Goal: Information Seeking & Learning: Learn about a topic

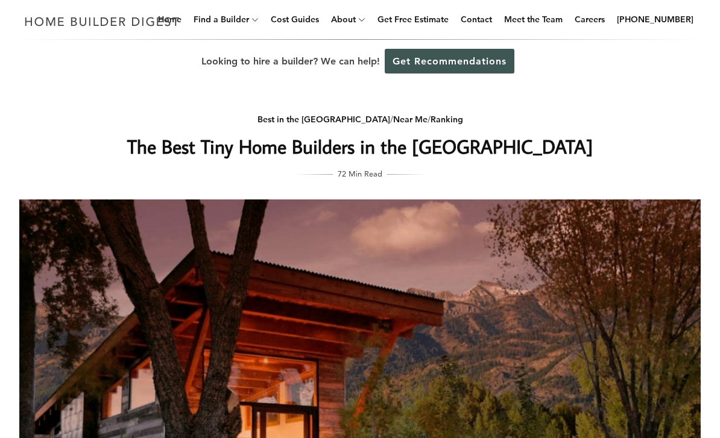
click at [311, 19] on link "Cost Guides" at bounding box center [295, 19] width 58 height 39
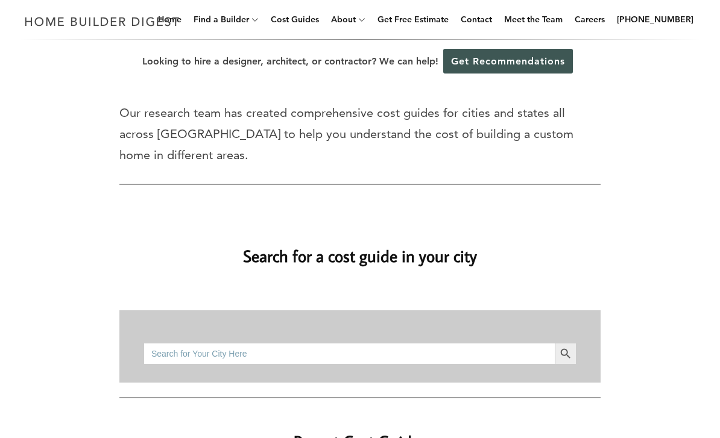
click at [338, 343] on input "Search for:" at bounding box center [349, 354] width 411 height 22
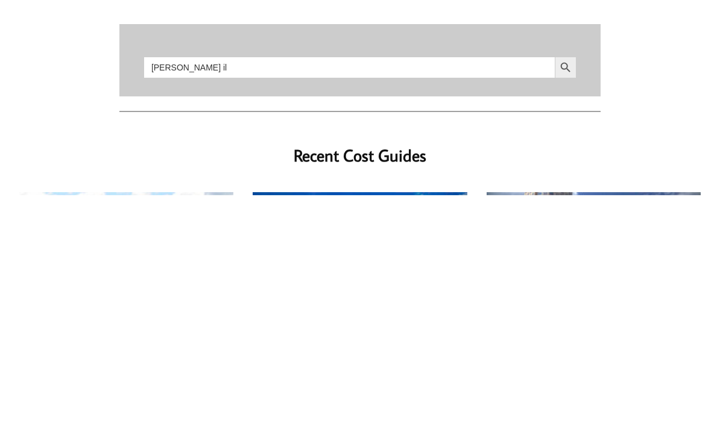
type input "[PERSON_NAME] il"
click at [566, 300] on button "Search Button" at bounding box center [566, 311] width 22 height 22
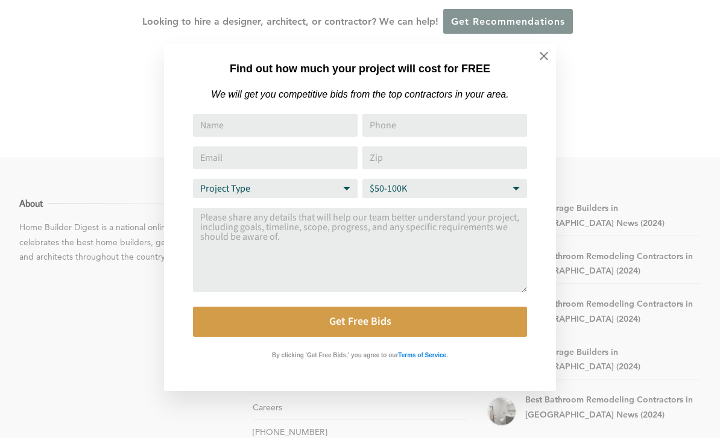
scroll to position [104, 0]
click at [542, 61] on icon at bounding box center [543, 55] width 13 height 13
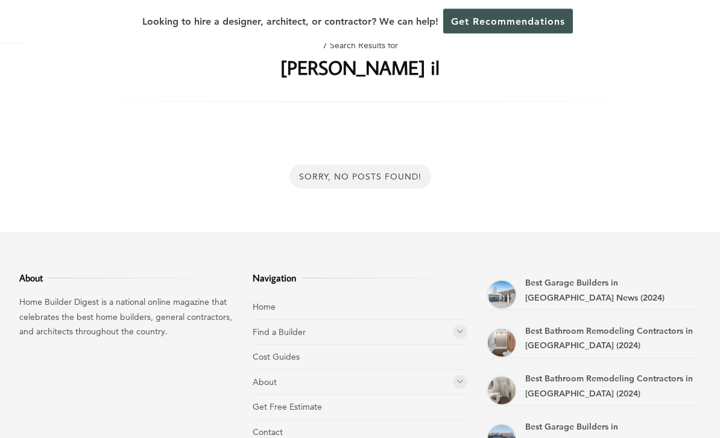
scroll to position [0, 0]
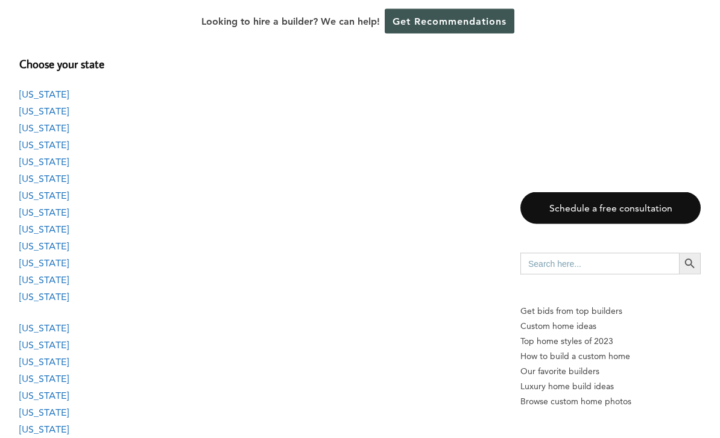
scroll to position [1059, 0]
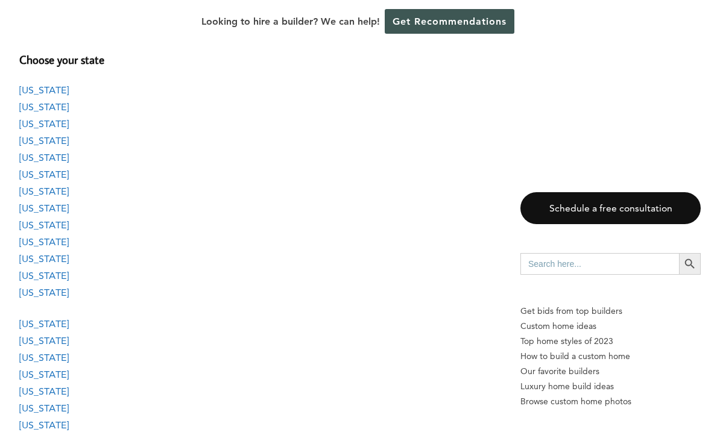
click at [45, 287] on link "[US_STATE]" at bounding box center [43, 292] width 49 height 11
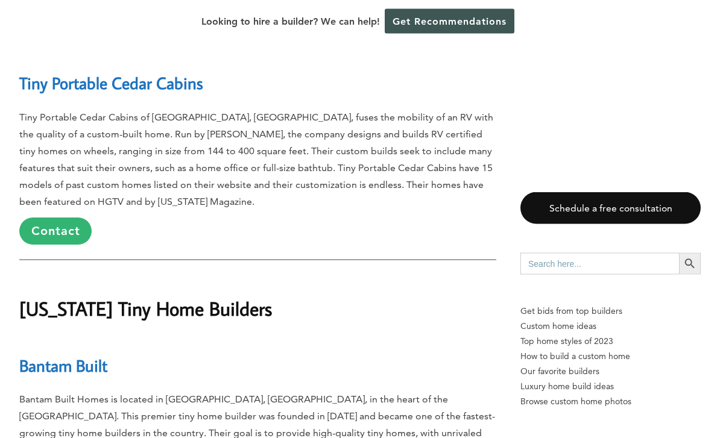
scroll to position [10482, 0]
click at [95, 355] on link "Bantam Built" at bounding box center [63, 365] width 88 height 21
click at [57, 355] on link "Bantam Built" at bounding box center [63, 365] width 88 height 21
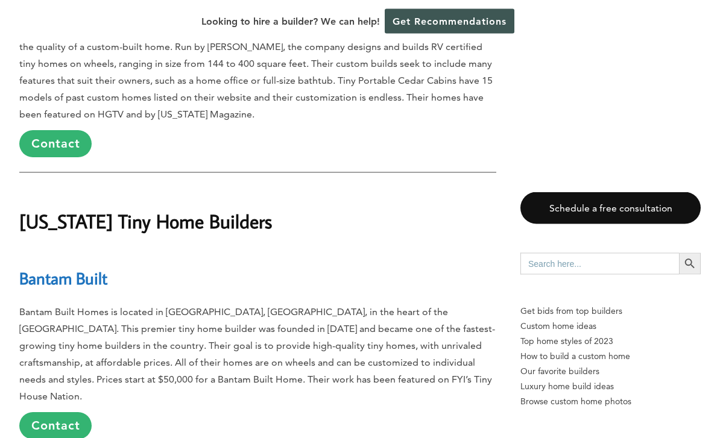
scroll to position [10569, 0]
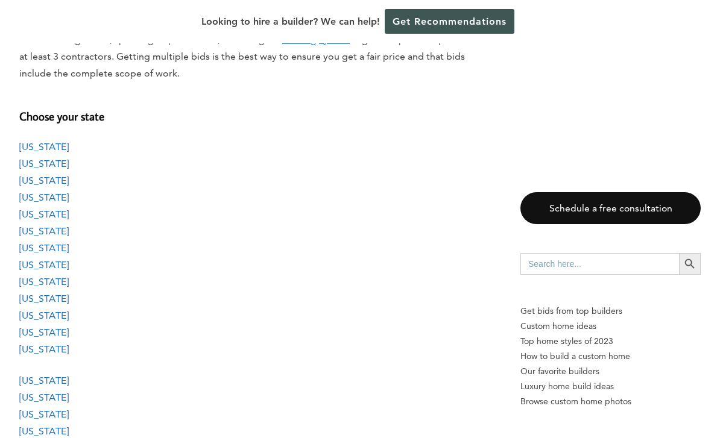
scroll to position [1002, 0]
